Goal: Task Accomplishment & Management: Use online tool/utility

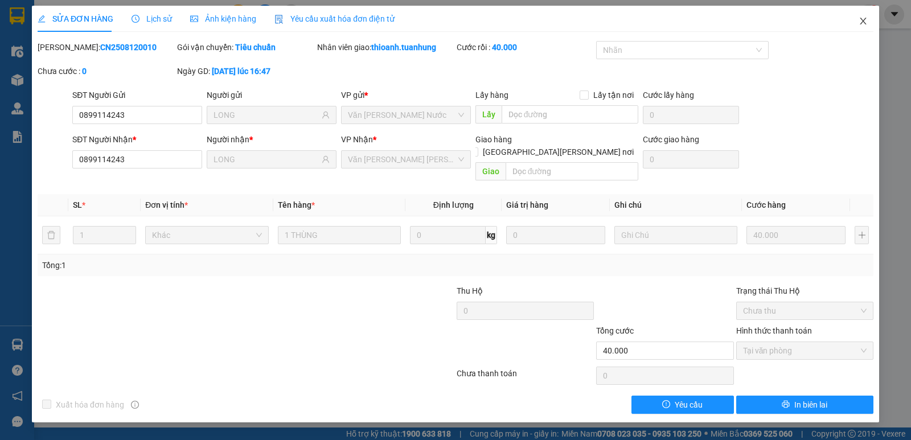
click at [862, 19] on icon "close" at bounding box center [862, 21] width 9 height 9
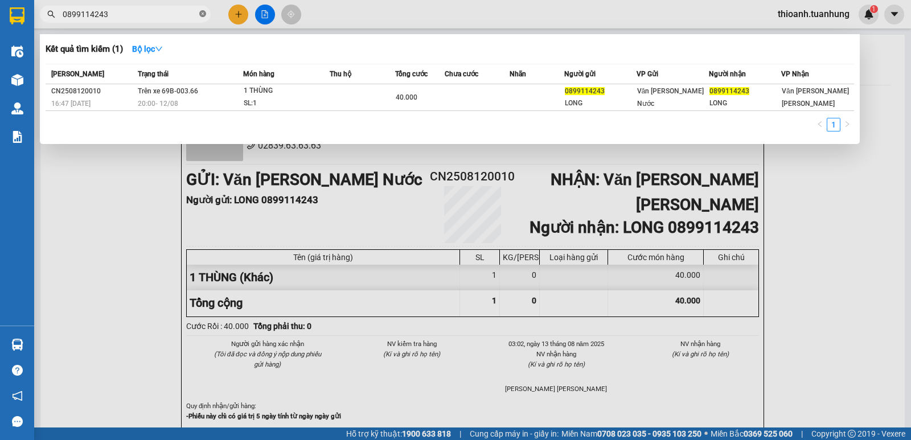
click at [204, 15] on icon "close-circle" at bounding box center [202, 13] width 7 height 7
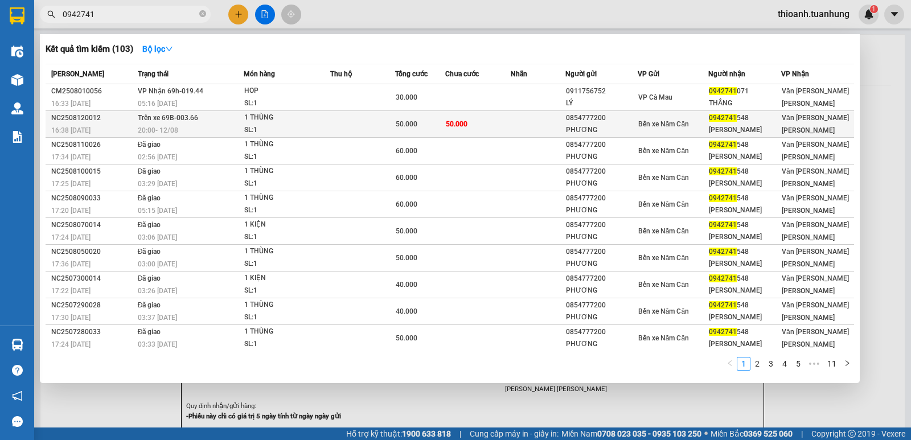
type input "0942741"
click at [649, 121] on span "Bến xe Năm Căn" at bounding box center [663, 124] width 51 height 8
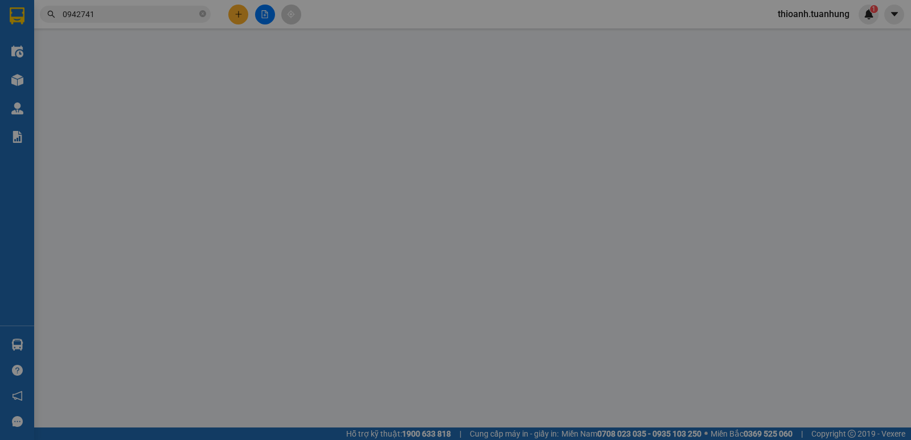
type input "0854777200"
type input "PHƯƠNG"
type input "0942741548"
type input "[PERSON_NAME]"
type input "50.000"
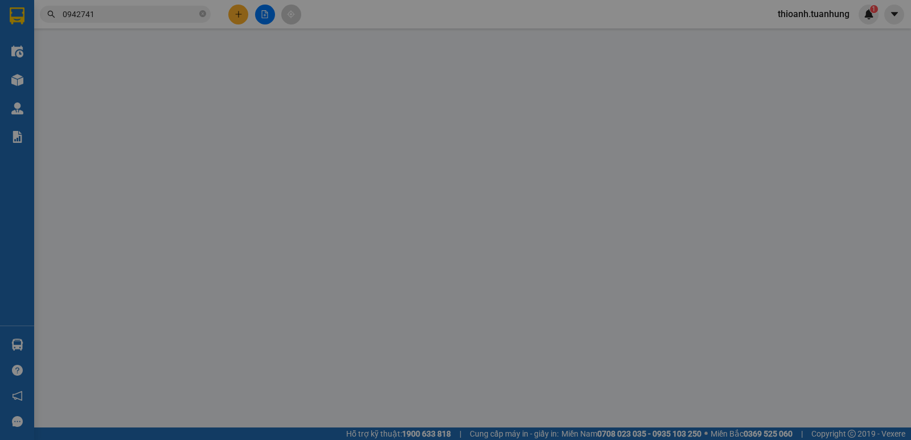
type input "50.000"
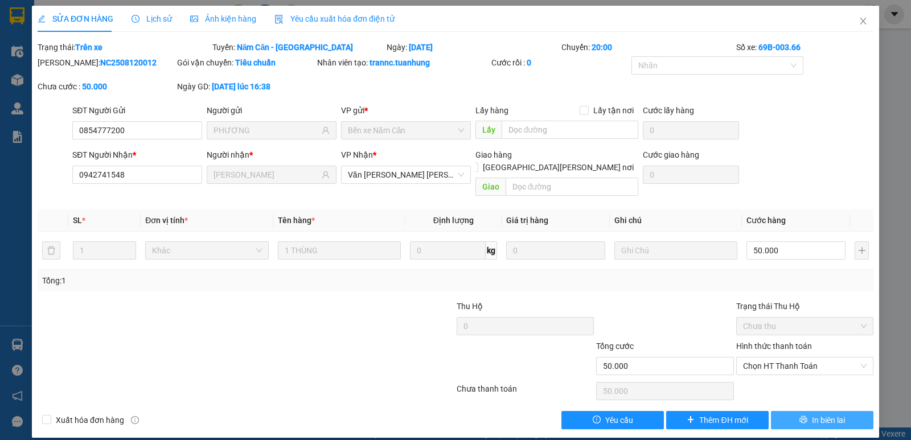
click at [822, 414] on span "In biên lai" at bounding box center [827, 420] width 33 height 13
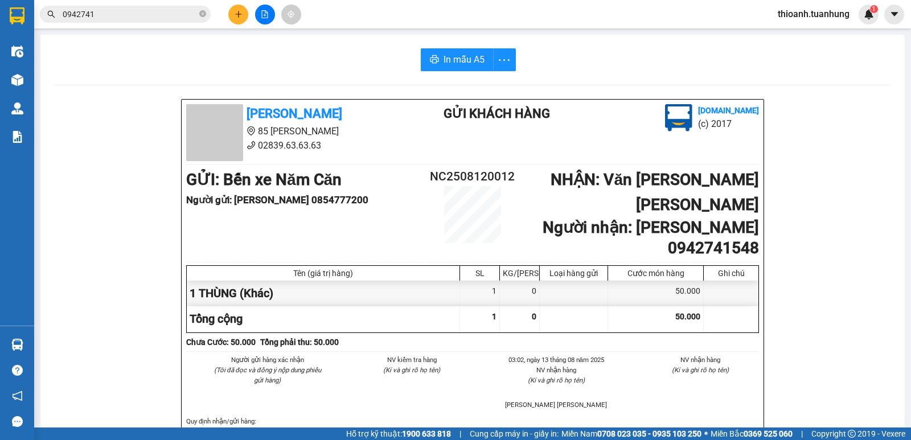
drag, startPoint x: 158, startPoint y: 17, endPoint x: 165, endPoint y: 17, distance: 7.4
click at [158, 17] on input "0942741" at bounding box center [130, 14] width 134 height 13
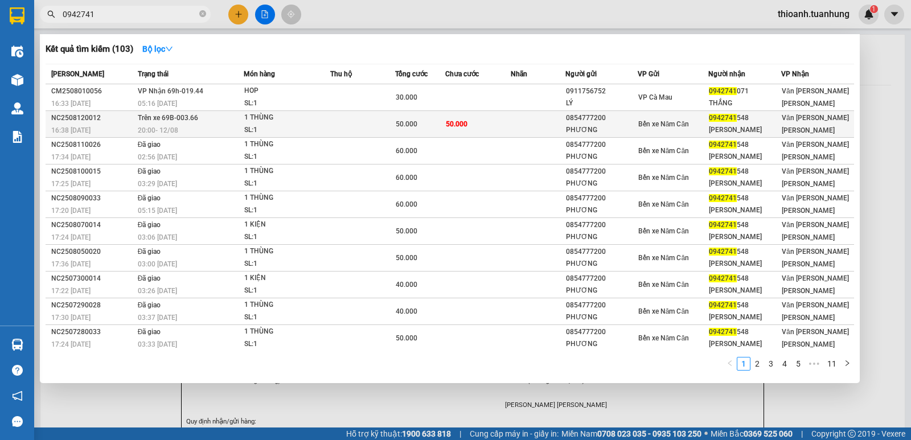
click at [565, 122] on td "0854777200 [PERSON_NAME]" at bounding box center [601, 124] width 72 height 27
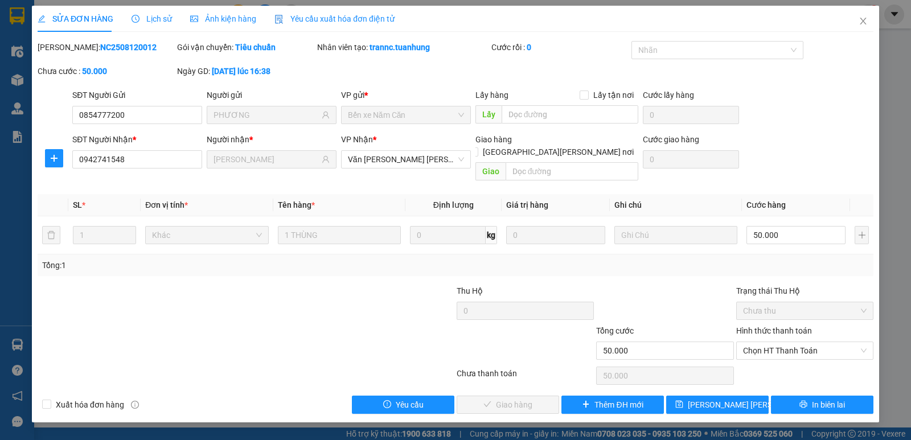
drag, startPoint x: 787, startPoint y: 319, endPoint x: 792, endPoint y: 345, distance: 27.1
click at [789, 326] on label "Hình thức thanh toán" at bounding box center [774, 330] width 76 height 9
click at [789, 342] on input "Hình thức thanh toán" at bounding box center [801, 350] width 116 height 17
drag, startPoint x: 785, startPoint y: 362, endPoint x: 720, endPoint y: 370, distance: 65.4
click at [778, 362] on div "Tại văn phòng" at bounding box center [804, 361] width 123 height 13
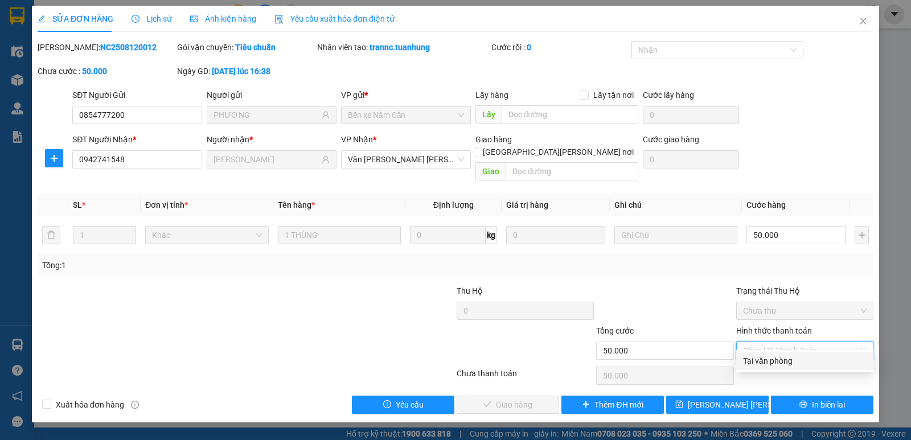
type input "0"
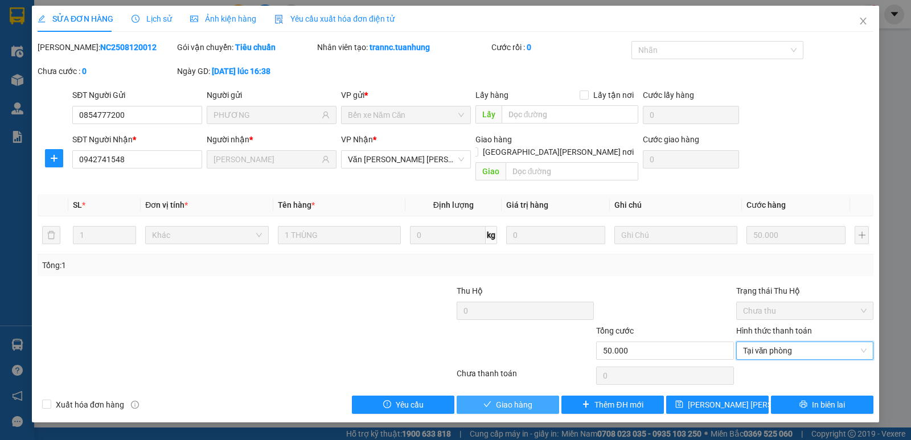
click at [532, 396] on button "Giao hàng" at bounding box center [507, 405] width 102 height 18
